Goal: Find specific page/section: Find specific page/section

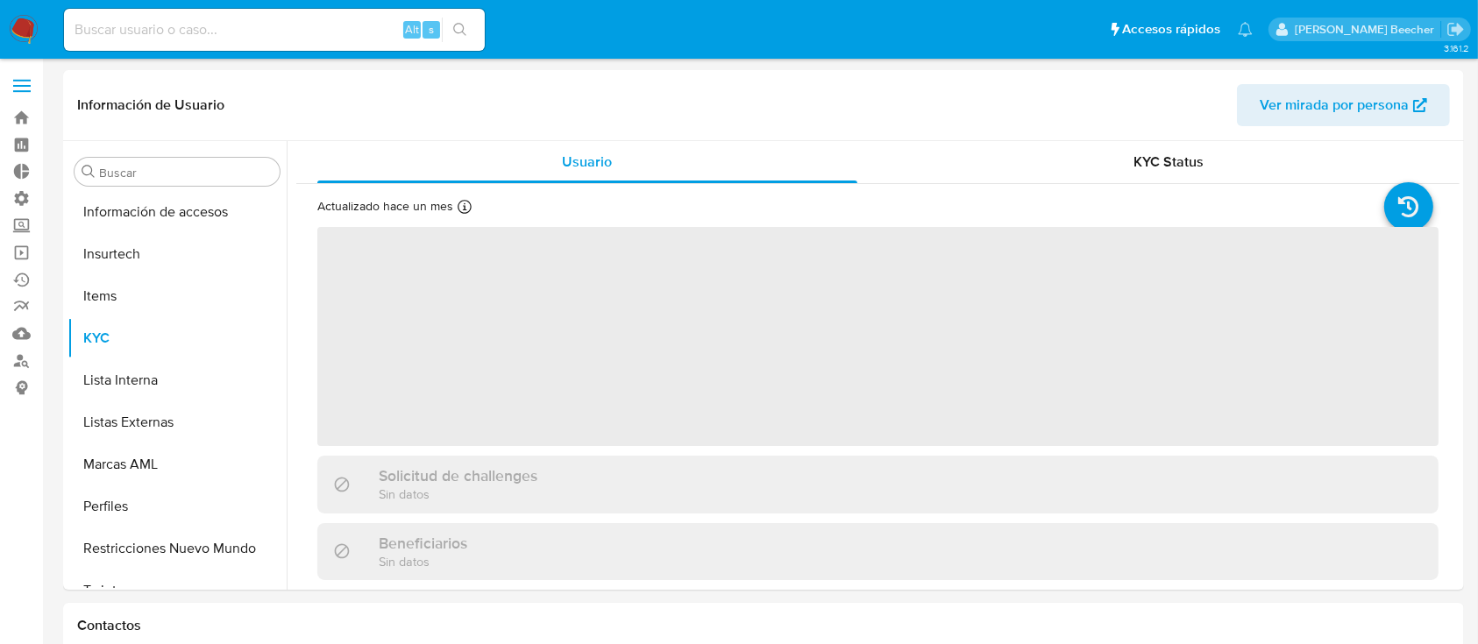
scroll to position [825, 0]
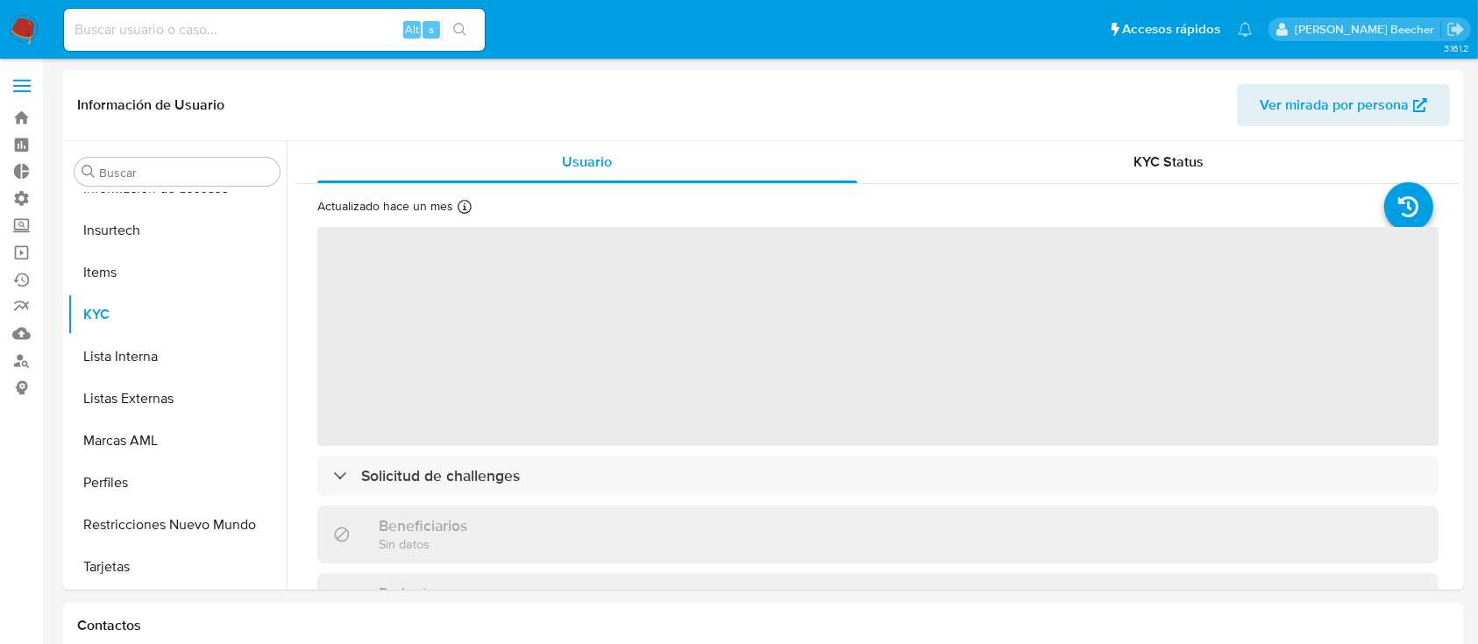
click at [201, 36] on input at bounding box center [274, 29] width 421 height 23
select select "10"
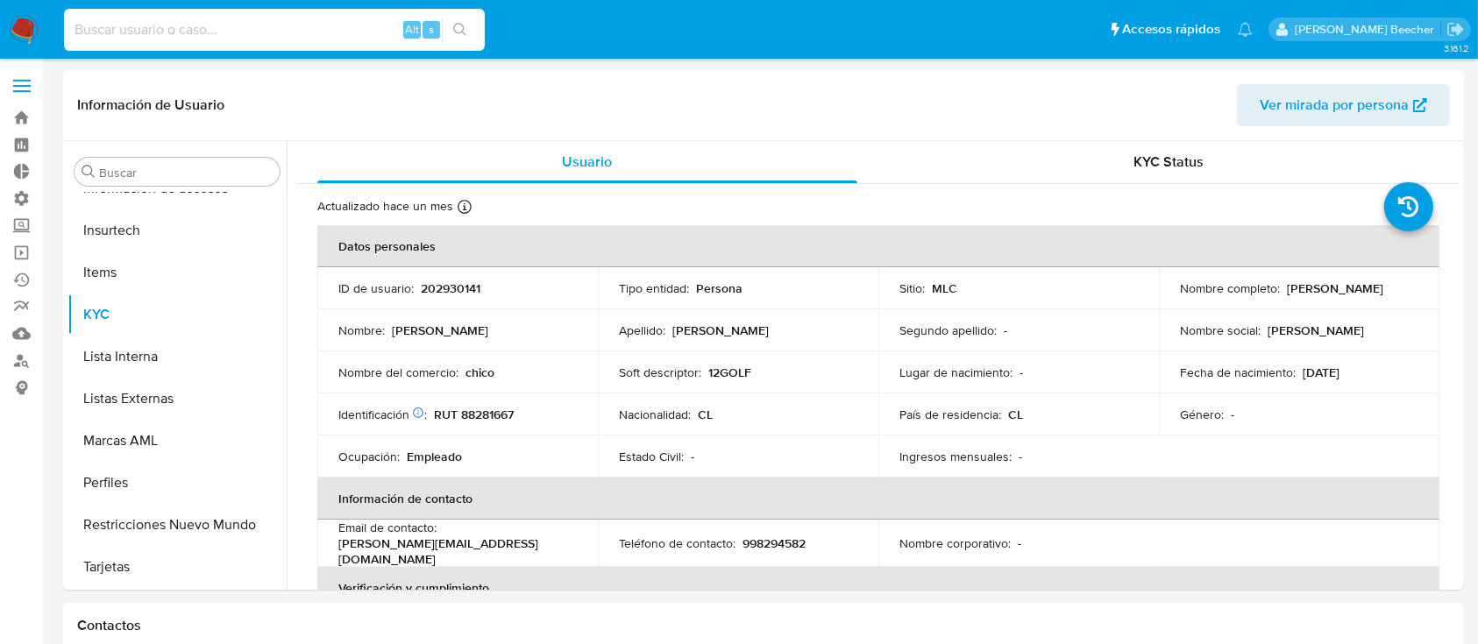
paste input "11805290"
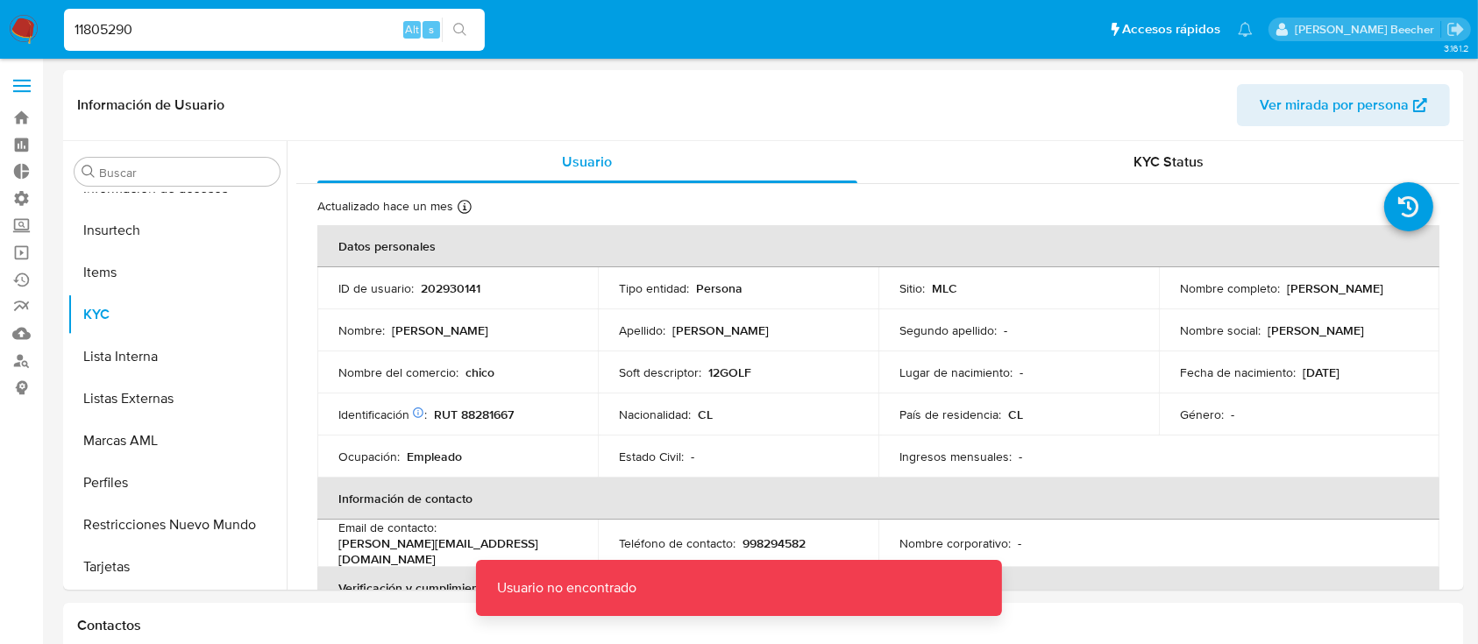
click at [201, 36] on input "11805290" at bounding box center [274, 29] width 421 height 23
type input "11805290"
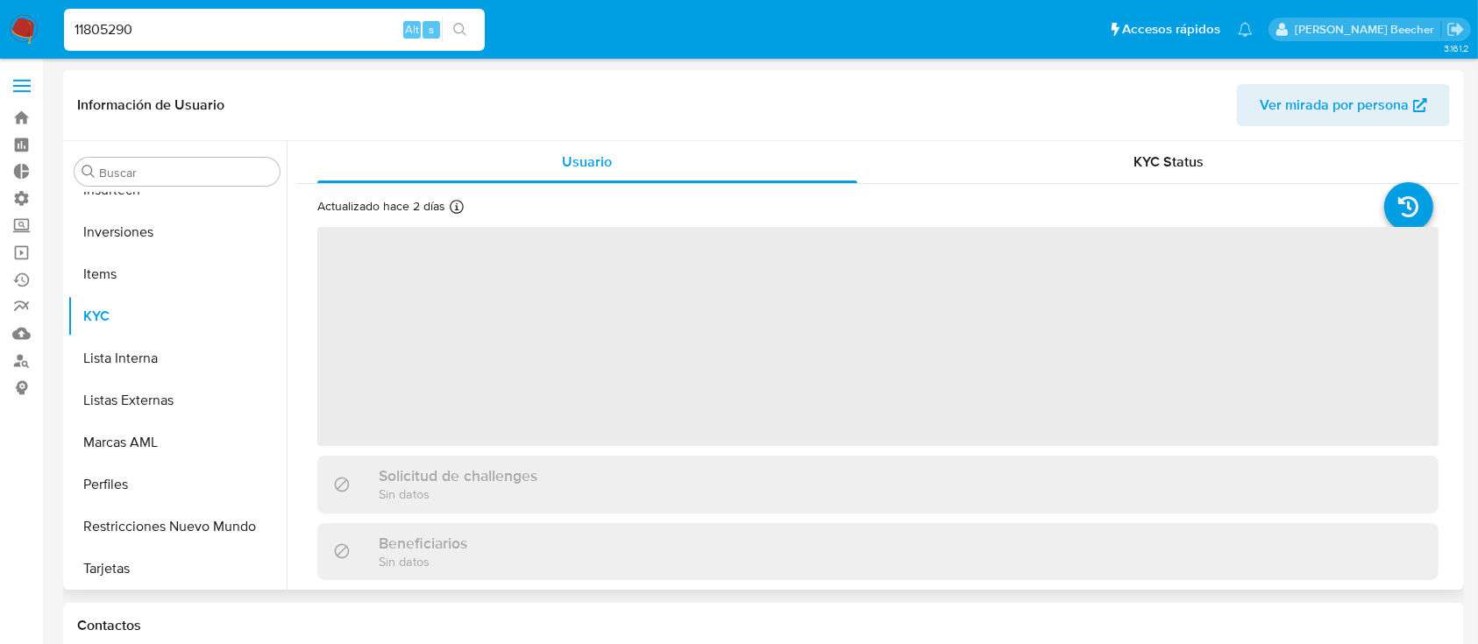
scroll to position [909, 0]
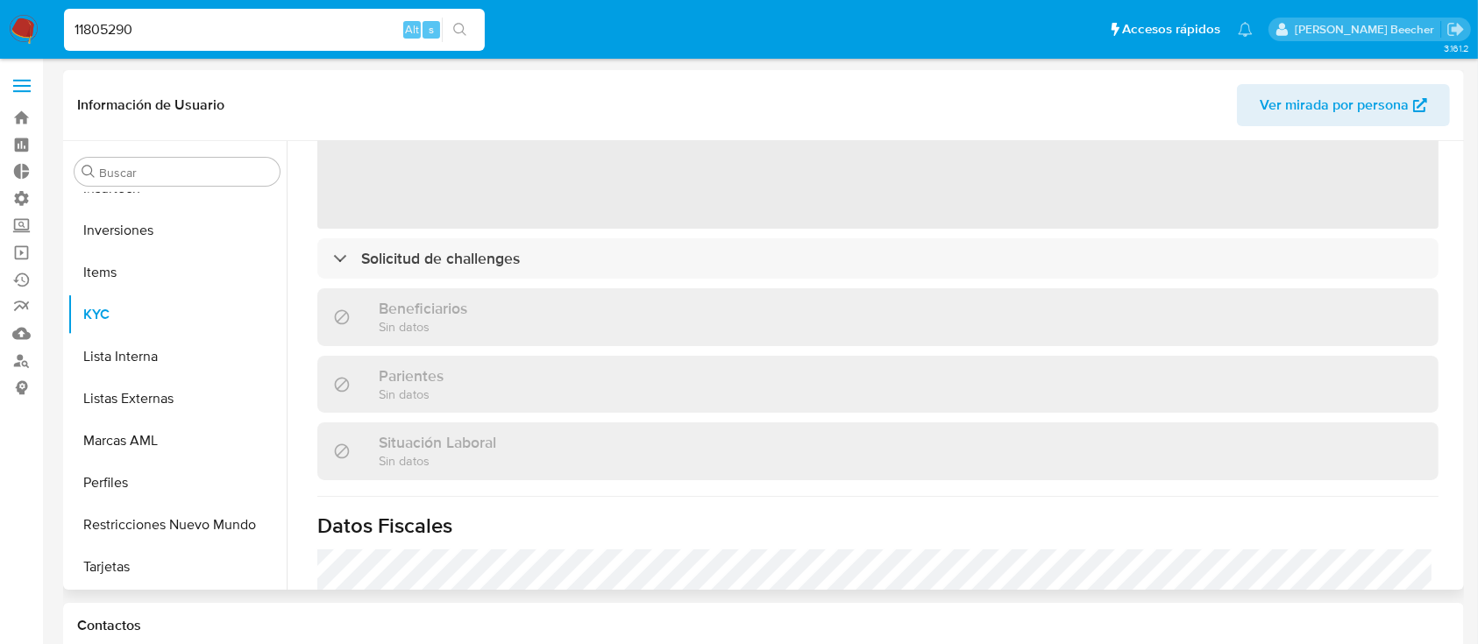
select select "10"
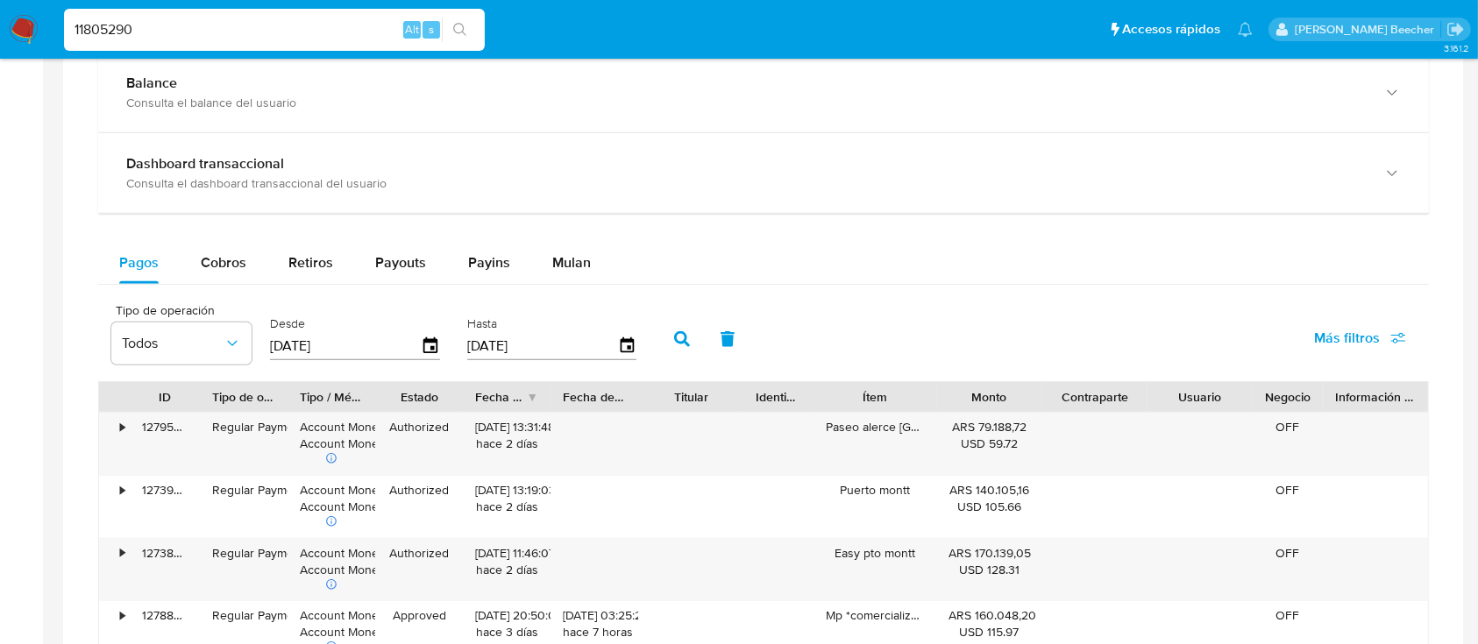
scroll to position [999, 0]
click at [1363, 340] on span "Más filtros" at bounding box center [1347, 339] width 66 height 42
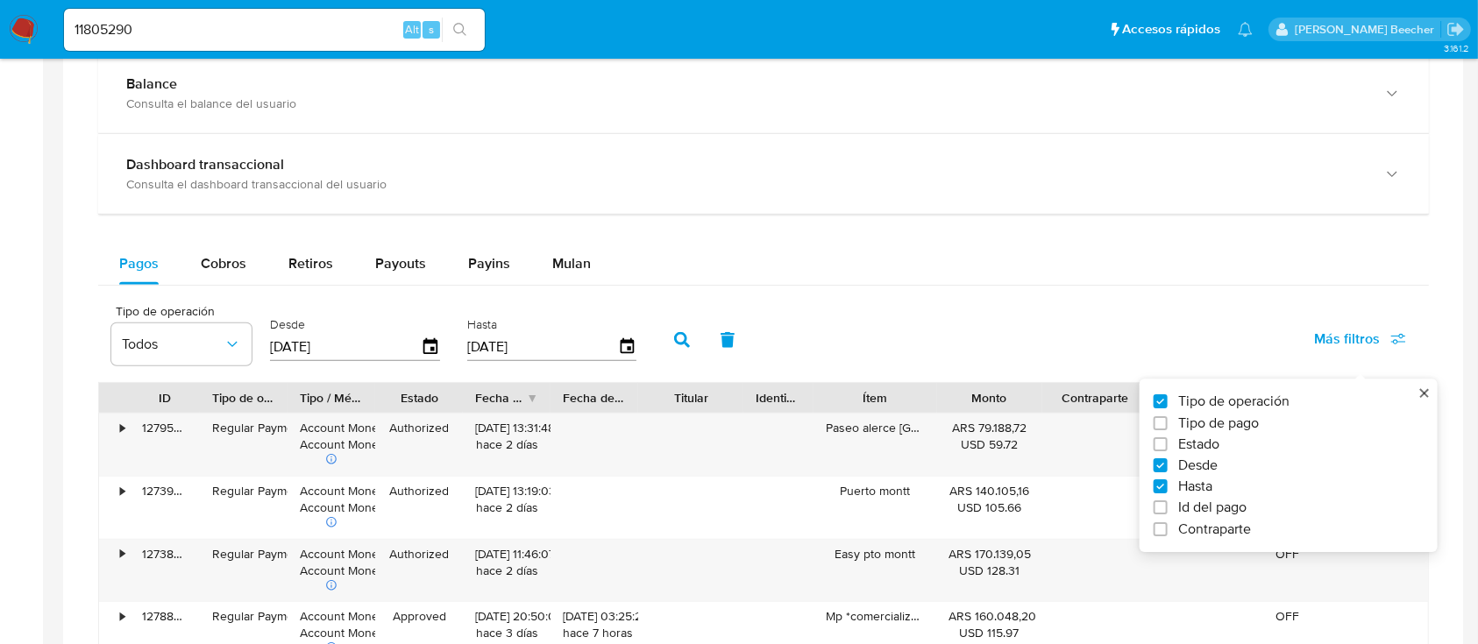
click at [1363, 340] on span "Más filtros" at bounding box center [1347, 339] width 66 height 42
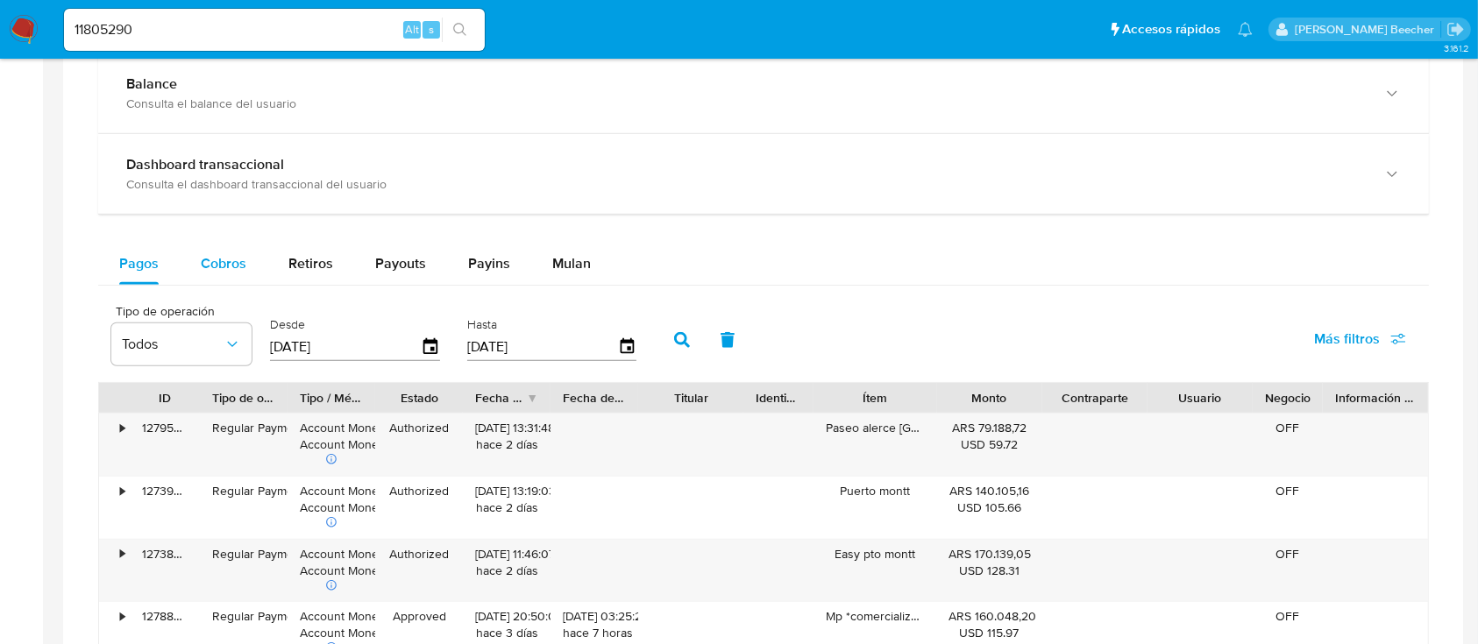
click at [206, 267] on span "Cobros" at bounding box center [224, 263] width 46 height 20
select select "10"
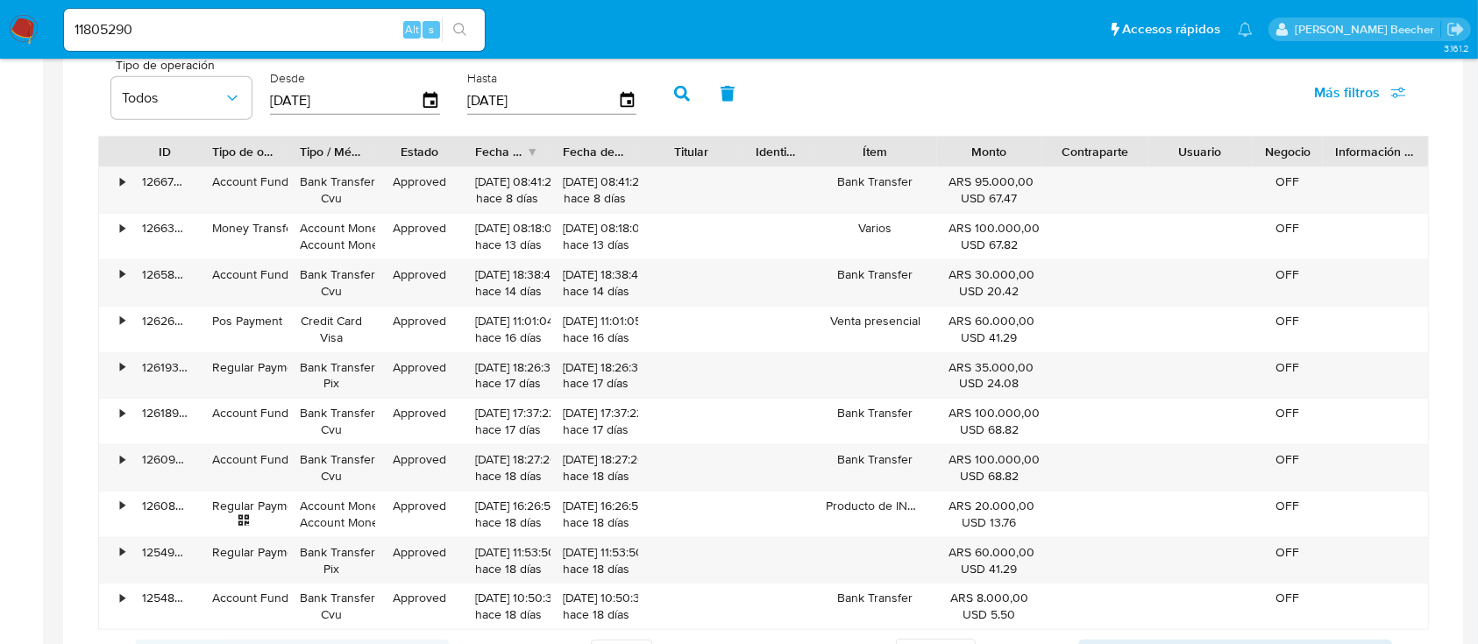
scroll to position [0, 0]
